Goal: Ask a question: Seek information or help from site administrators or community

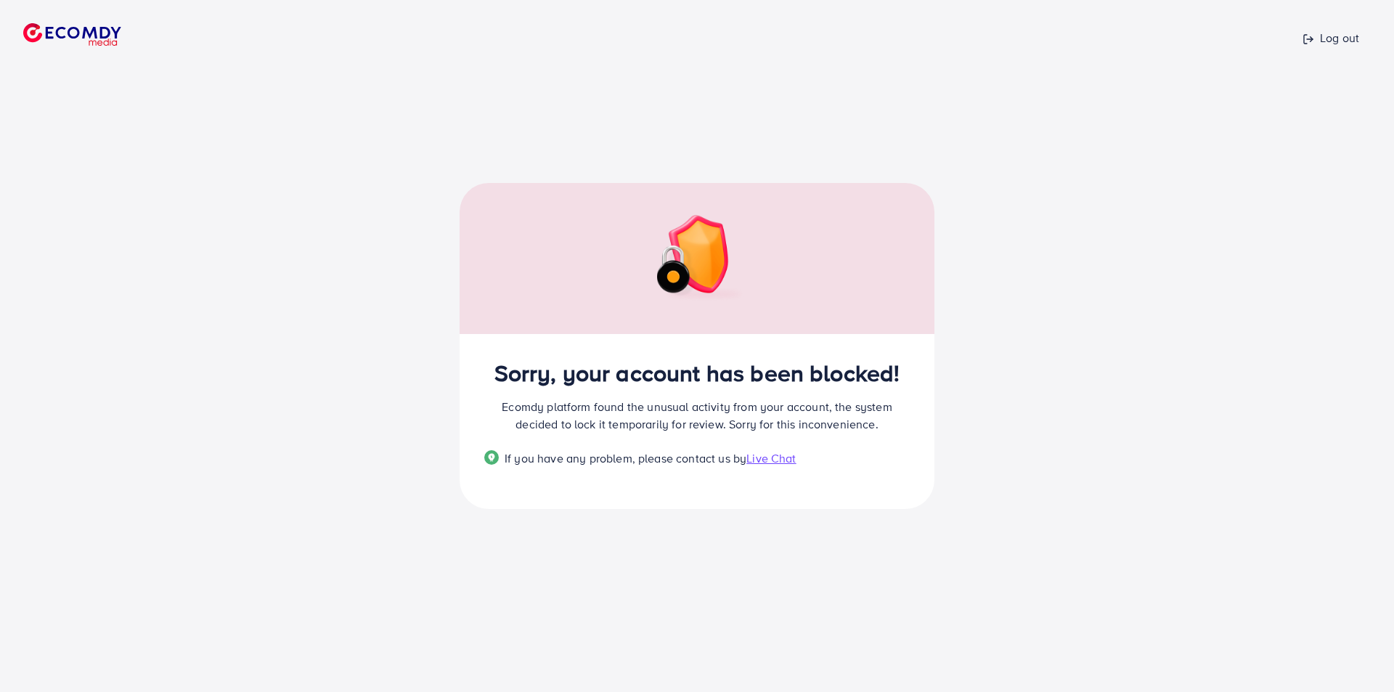
click at [768, 452] on span "Live Chat" at bounding box center [770, 458] width 49 height 16
click at [778, 462] on span "Live Chat" at bounding box center [770, 458] width 49 height 16
click at [1018, 432] on div "Log out Sorry, your account has been blocked! Ecomdy platform found the unusual…" at bounding box center [697, 346] width 1394 height 692
click at [772, 459] on span "Live Chat" at bounding box center [770, 458] width 49 height 16
click at [782, 454] on span "Live Chat" at bounding box center [770, 458] width 49 height 16
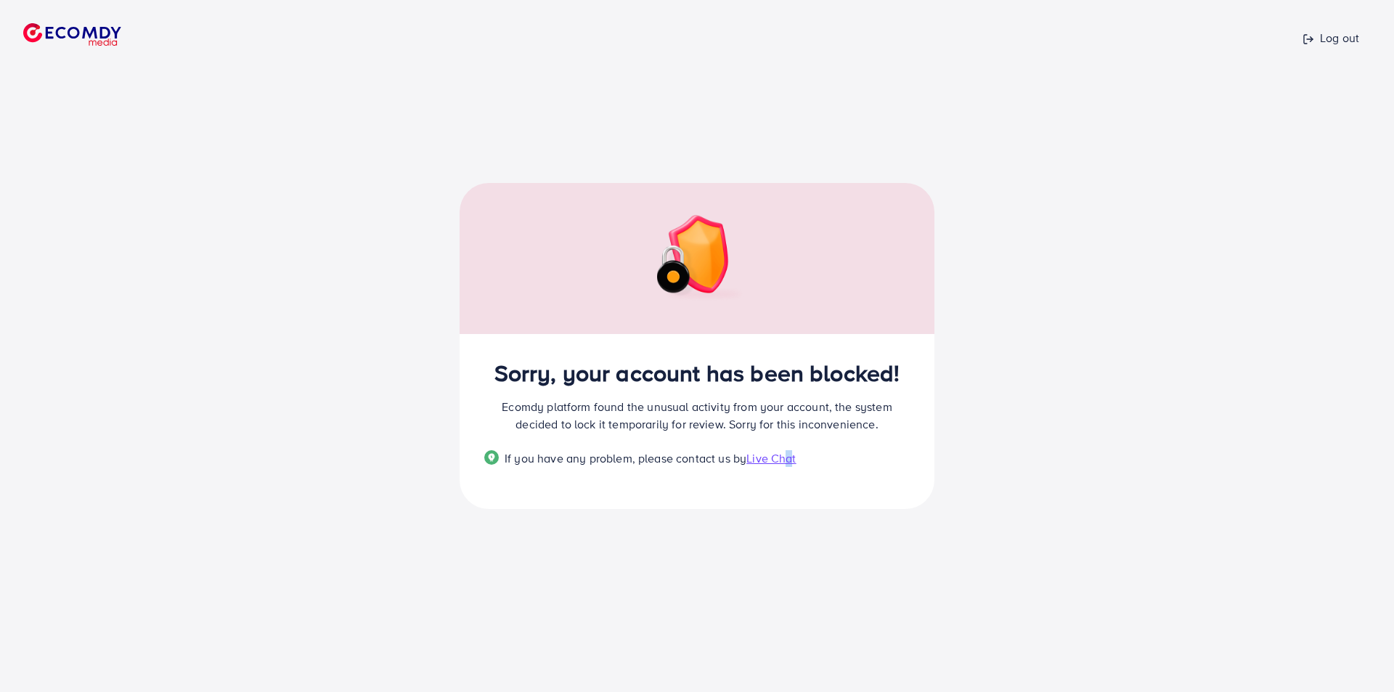
click at [786, 463] on span "Live Chat" at bounding box center [770, 458] width 49 height 16
drag, startPoint x: 894, startPoint y: 400, endPoint x: 508, endPoint y: 401, distance: 386.2
click at [508, 401] on p "Ecomdy platform found the unusual activity from your account, the system decide…" at bounding box center [696, 415] width 425 height 35
click at [944, 86] on div "Log out Sorry, your account has been blocked! Ecomdy platform found the unusual…" at bounding box center [697, 346] width 1394 height 692
click at [1031, 376] on div "Log out Sorry, your account has been blocked! Ecomdy platform found the unusual…" at bounding box center [697, 346] width 1394 height 692
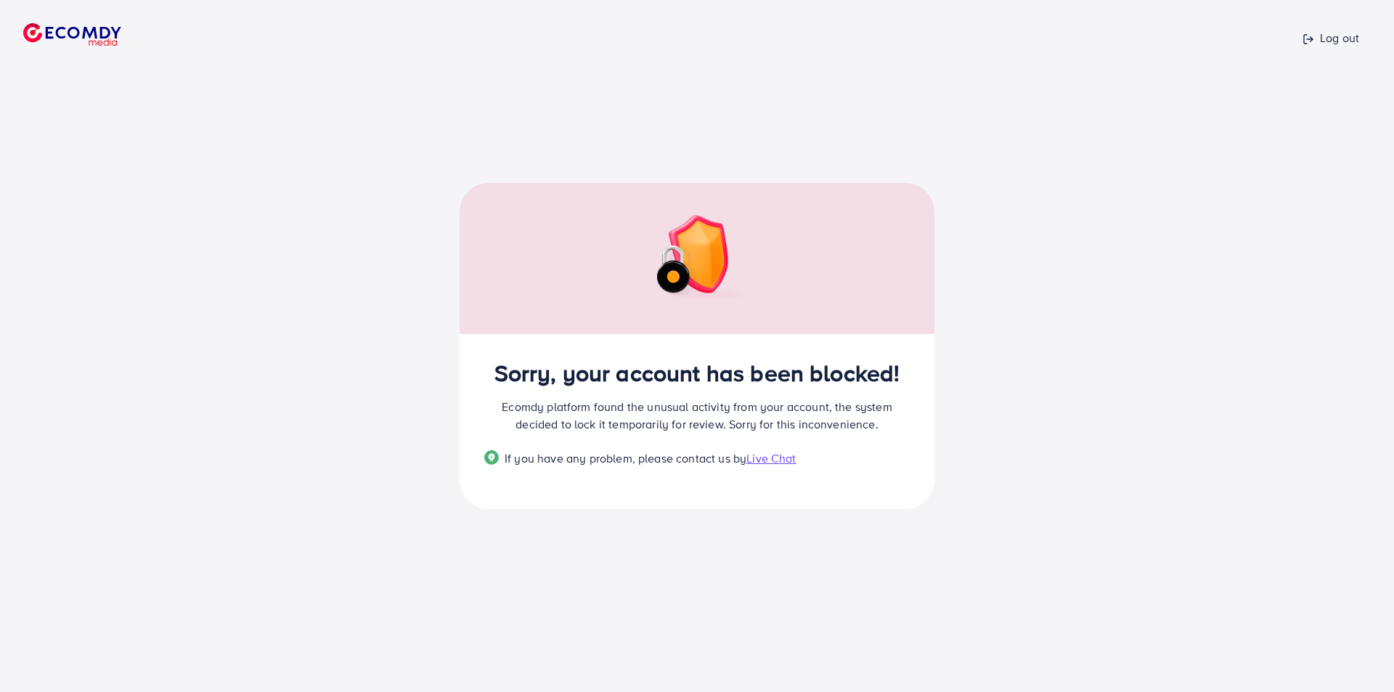
click at [773, 460] on span "Live Chat" at bounding box center [770, 458] width 49 height 16
drag, startPoint x: 903, startPoint y: 367, endPoint x: 600, endPoint y: 392, distance: 303.7
click at [587, 402] on div "Sorry, your account has been blocked! Ecomdy platform found the unusual activit…" at bounding box center [696, 422] width 475 height 176
click at [1237, 500] on div "Log out Sorry, your account has been blocked! Ecomdy platform found the unusual…" at bounding box center [697, 346] width 1394 height 692
drag, startPoint x: 907, startPoint y: 367, endPoint x: 479, endPoint y: 420, distance: 430.8
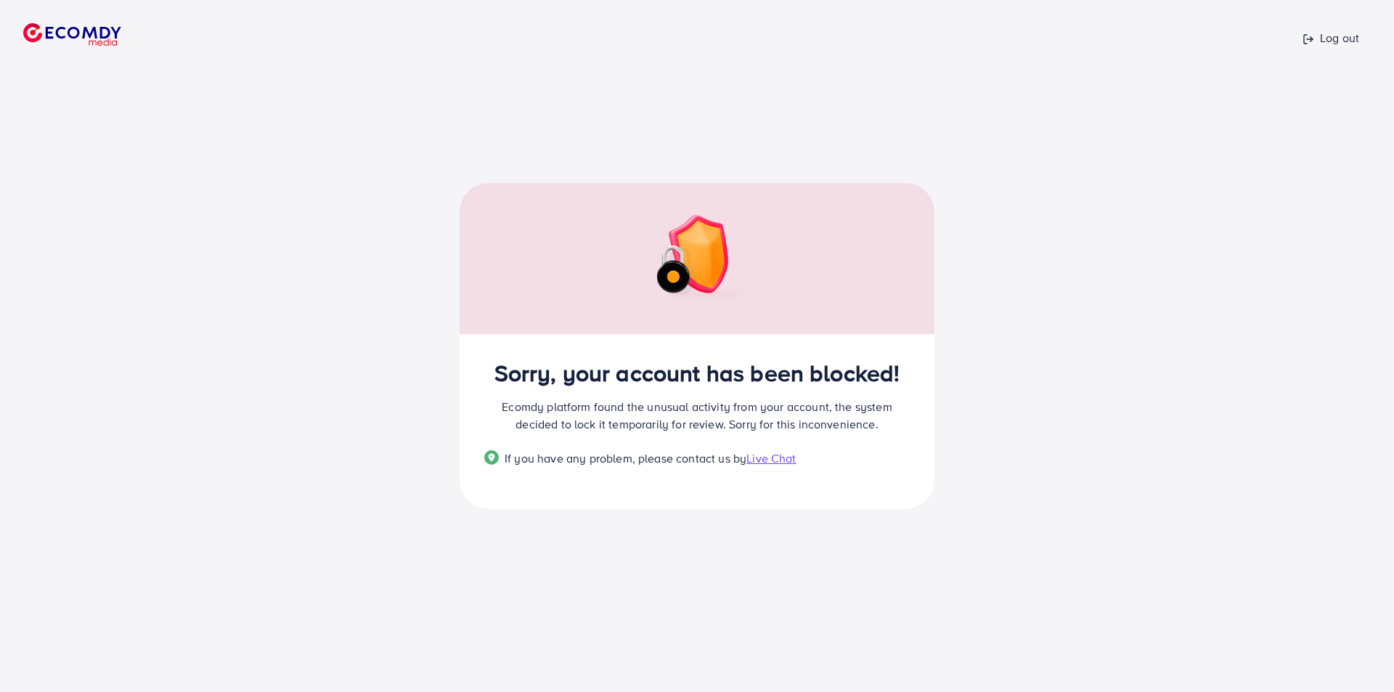
click at [479, 420] on div "Sorry, your account has been blocked! Ecomdy platform found the unusual activit…" at bounding box center [696, 422] width 475 height 176
click at [879, 437] on div "Sorry, your account has been blocked! Ecomdy platform found the unusual activit…" at bounding box center [696, 422] width 475 height 176
drag, startPoint x: 825, startPoint y: 459, endPoint x: 489, endPoint y: 359, distance: 350.9
click at [489, 359] on div "Sorry, your account has been blocked! Ecomdy platform found the unusual activit…" at bounding box center [696, 422] width 475 height 176
copy div "Sorry, your account has been blocked! Ecomdy platform found the unusual activit…"
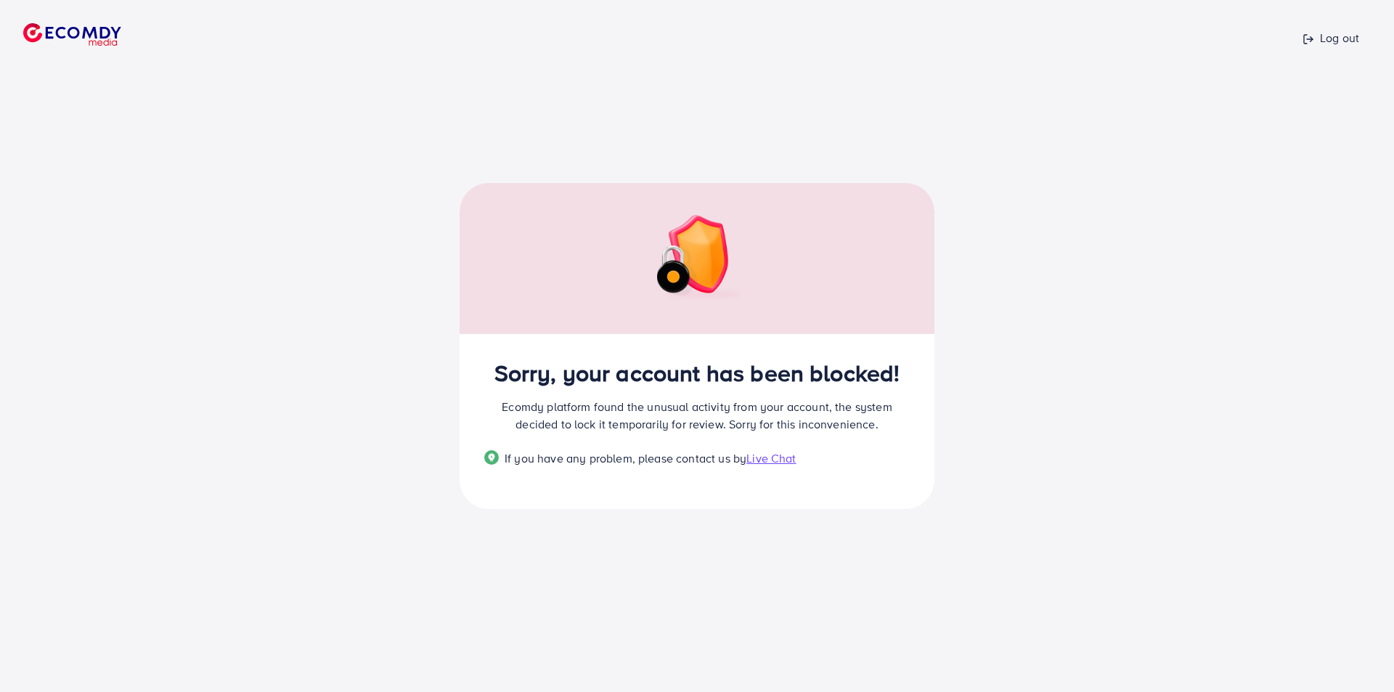
click at [1197, 240] on div "Log out Sorry, your account has been blocked! Ecomdy platform found the unusual…" at bounding box center [697, 346] width 1394 height 692
